Goal: Navigation & Orientation: Find specific page/section

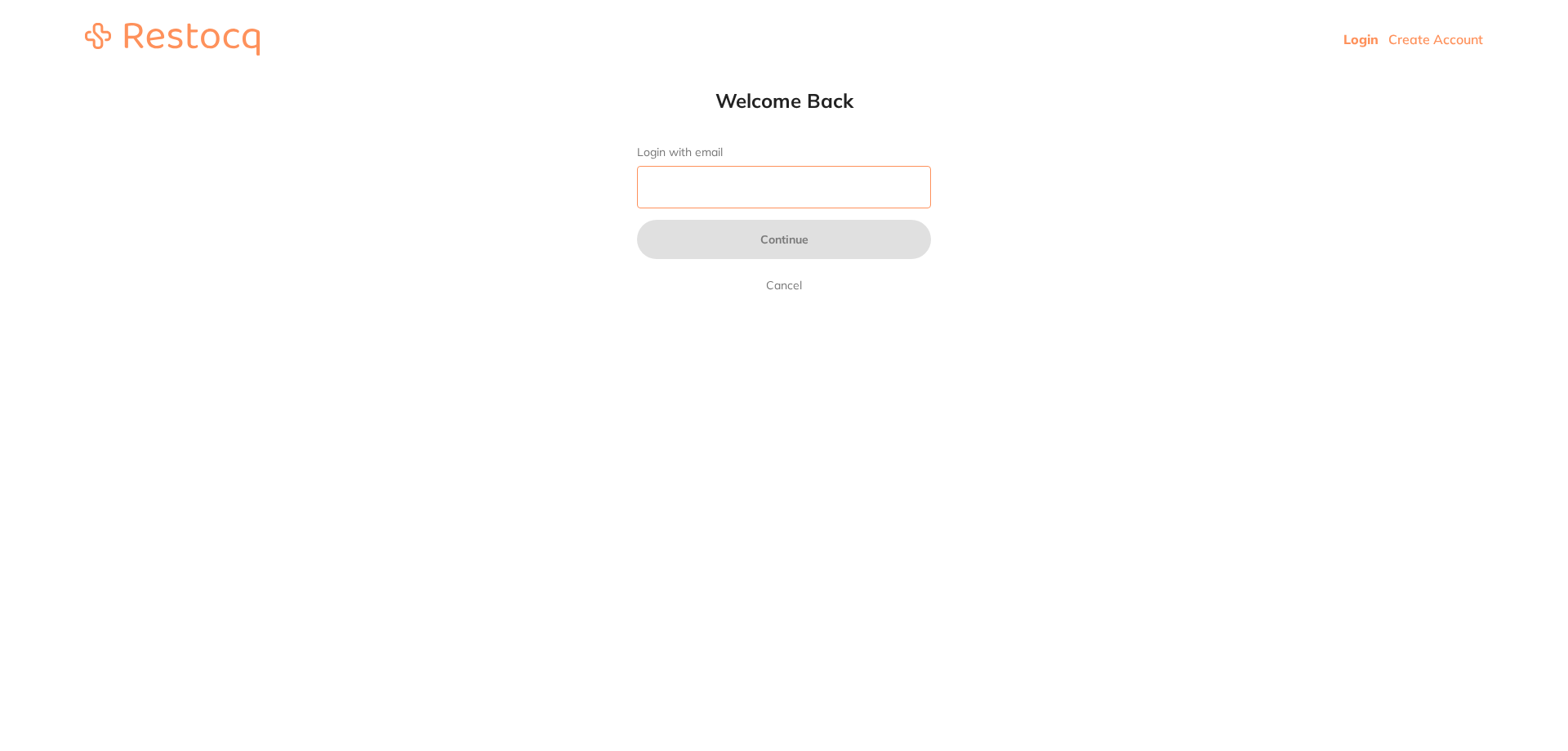
click at [853, 194] on input "Login with email" at bounding box center [784, 187] width 294 height 43
type input "[EMAIL_ADDRESS][DOMAIN_NAME]"
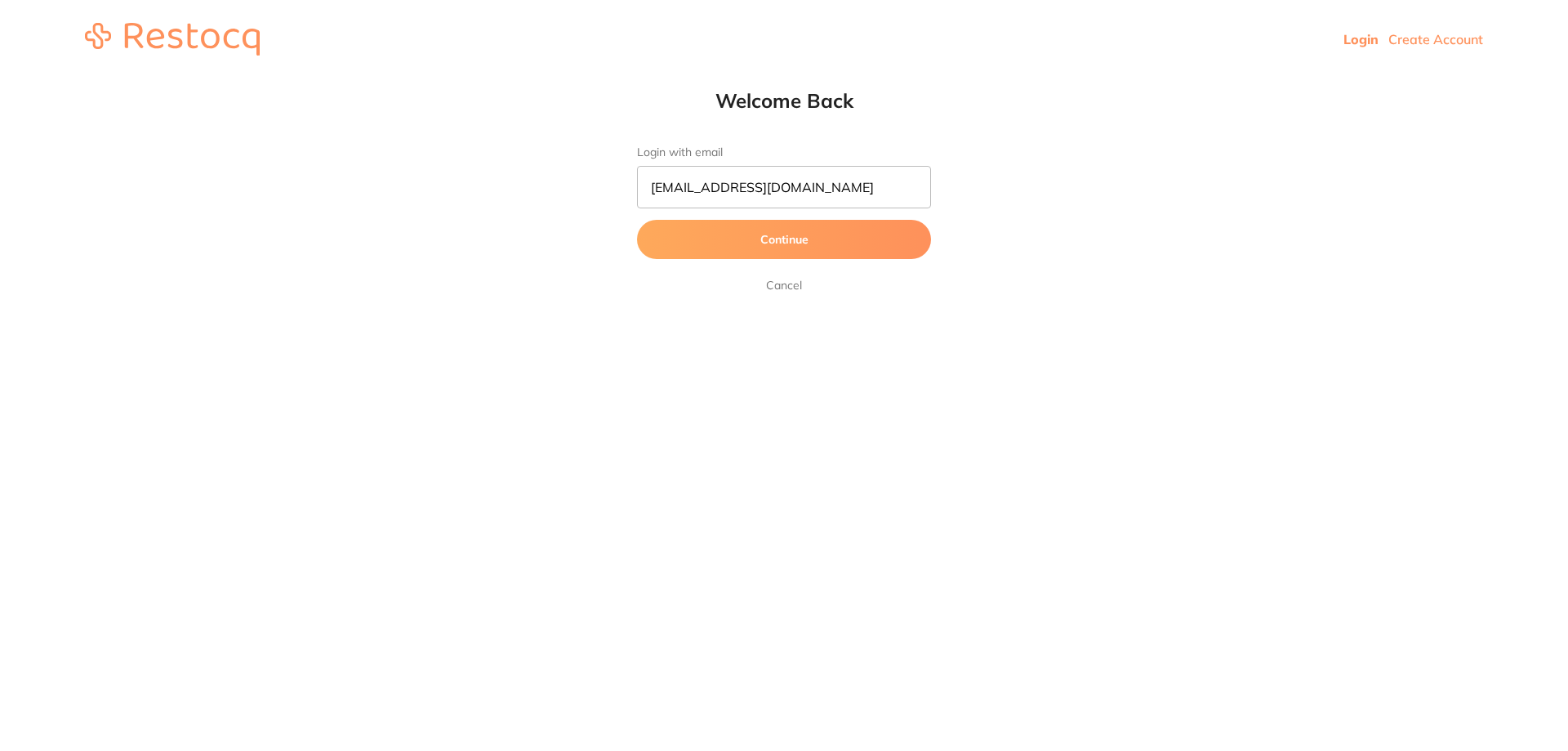
click at [785, 246] on button "Continue" at bounding box center [784, 239] width 294 height 39
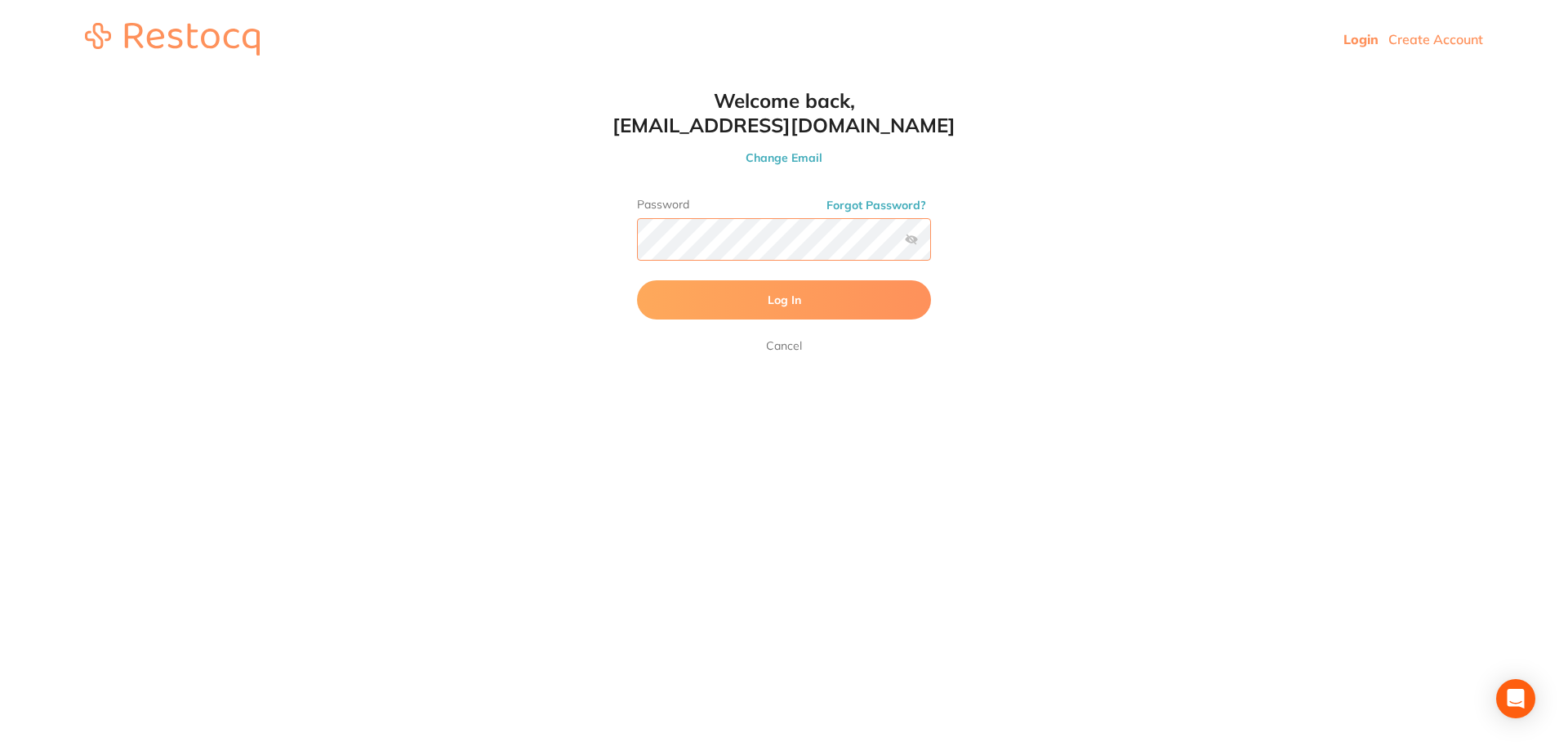
click at [637, 281] on button "Log In" at bounding box center [784, 300] width 294 height 39
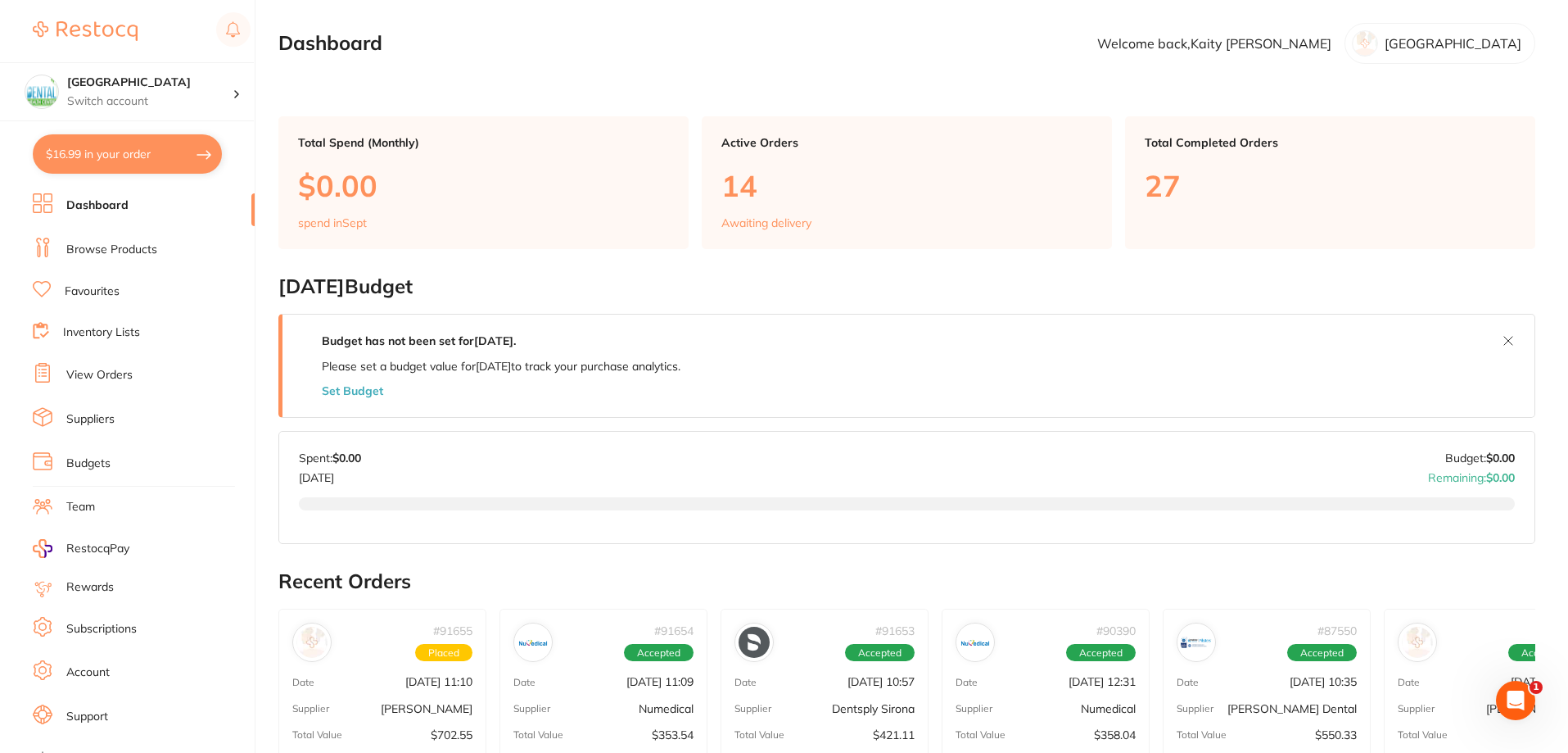
click at [137, 252] on link "Browse Products" at bounding box center [111, 250] width 91 height 16
